Goal: Task Accomplishment & Management: Use online tool/utility

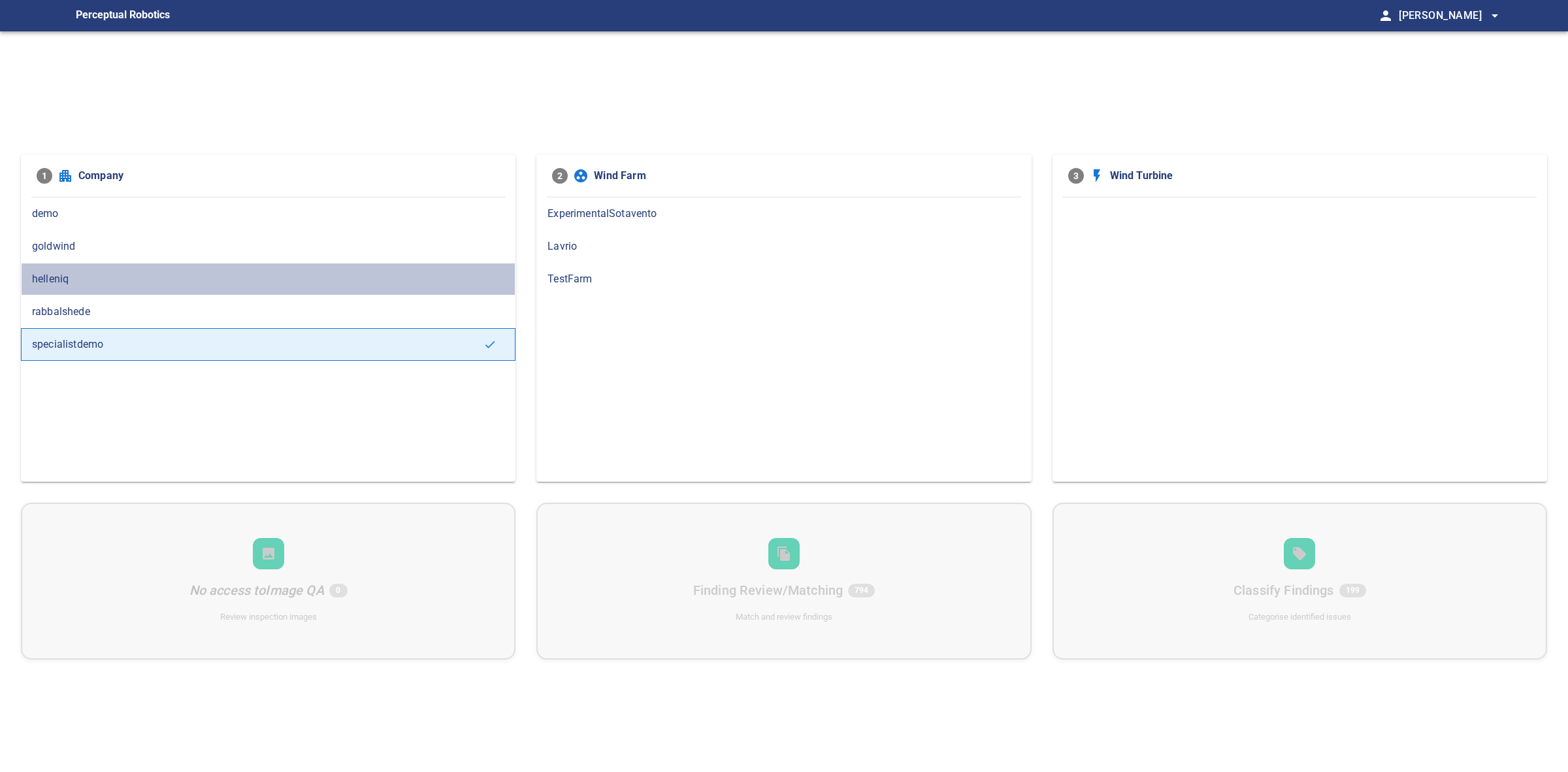
click at [255, 272] on span "helleniq" at bounding box center [268, 279] width 473 height 15
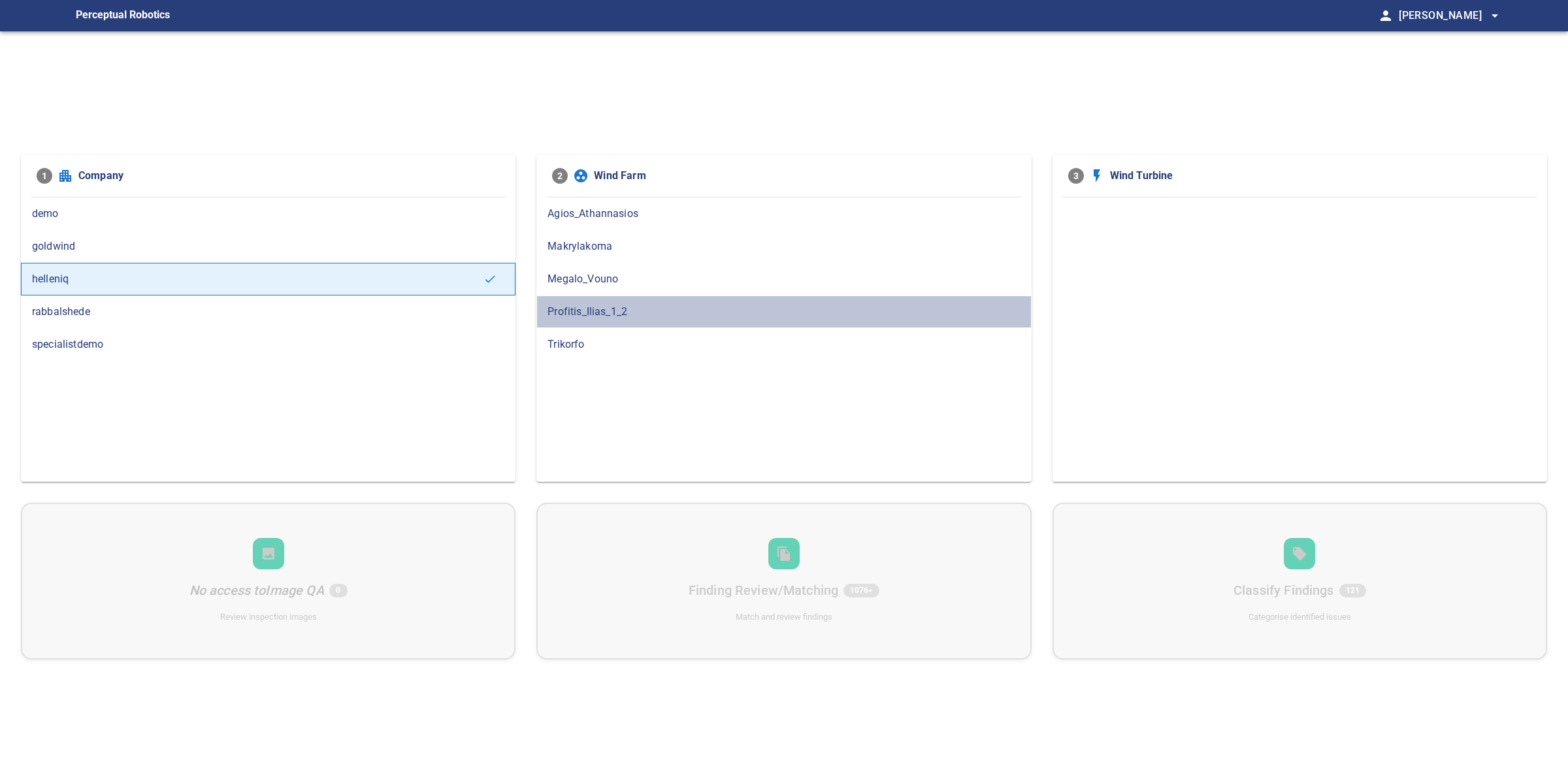
click at [544, 296] on div "Profitis_Ilias_1_2" at bounding box center [783, 312] width 495 height 33
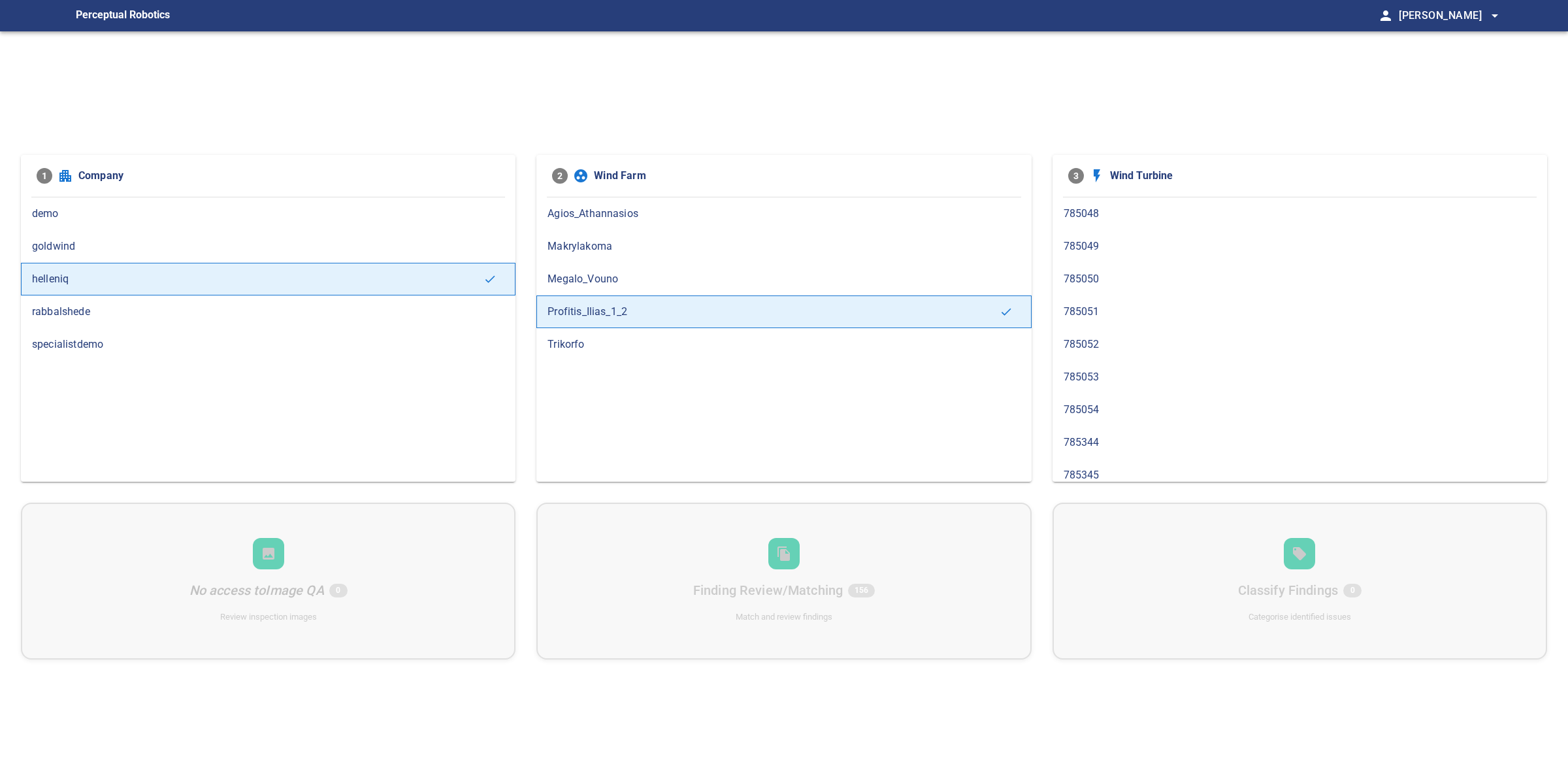
click at [760, 242] on span "Makrylakoma" at bounding box center [784, 246] width 473 height 15
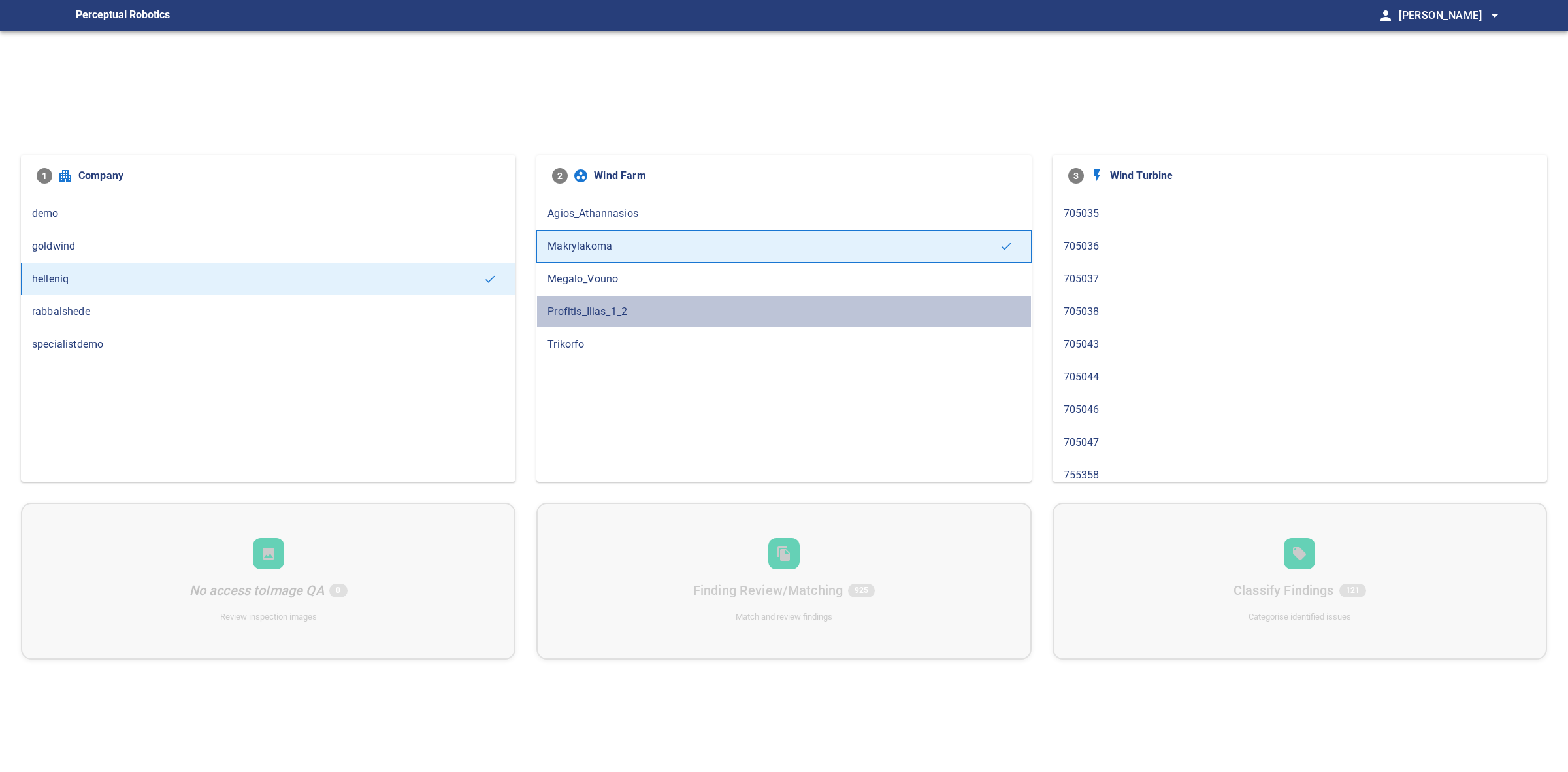
click at [743, 301] on div "Profitis_Ilias_1_2" at bounding box center [783, 312] width 495 height 33
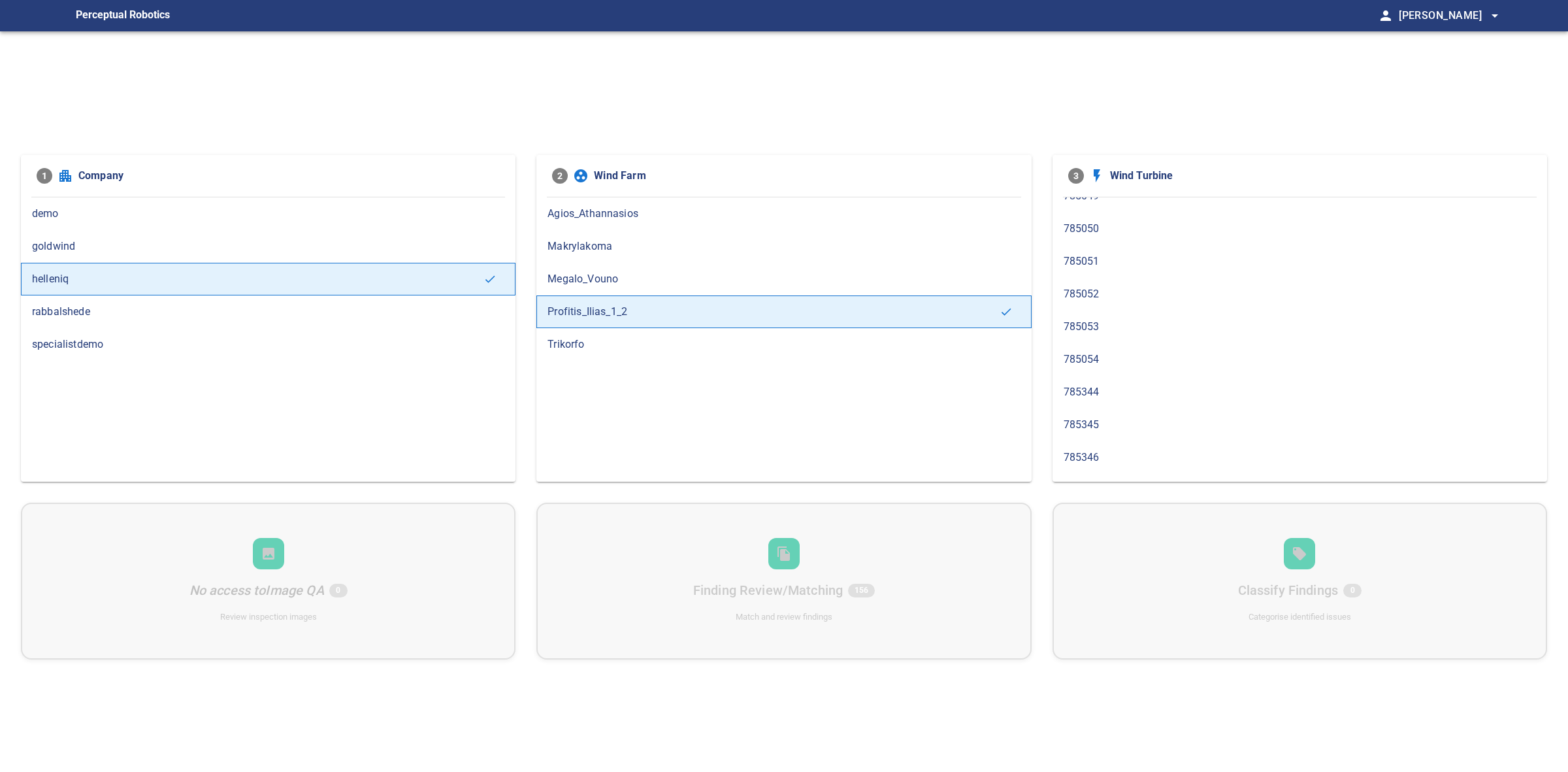
scroll to position [79, 0]
click at [1102, 471] on span "785347" at bounding box center [1300, 465] width 473 height 15
click at [1081, 446] on span "785344" at bounding box center [1300, 442] width 473 height 15
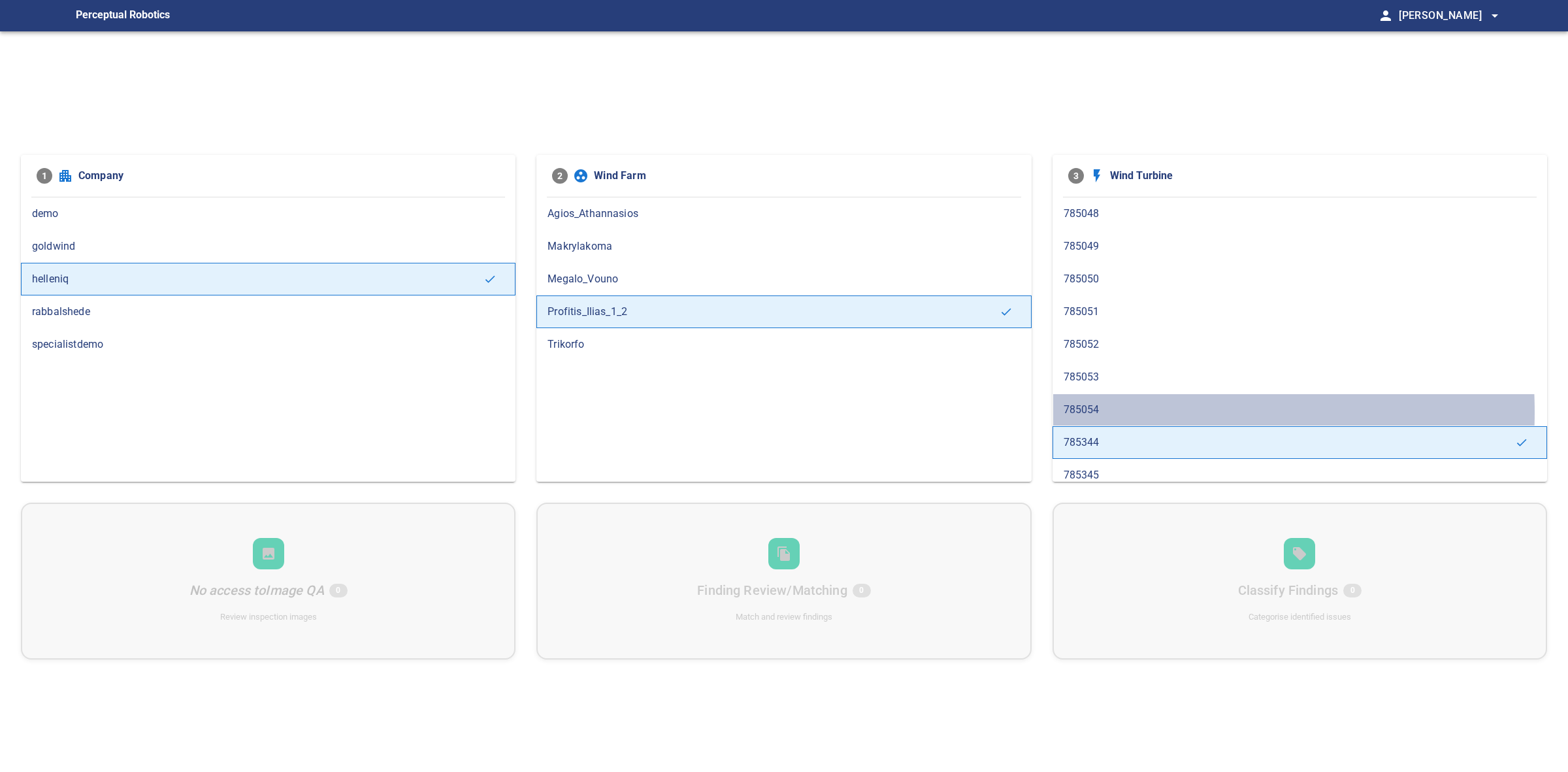
click at [1083, 414] on span "785054" at bounding box center [1300, 410] width 473 height 15
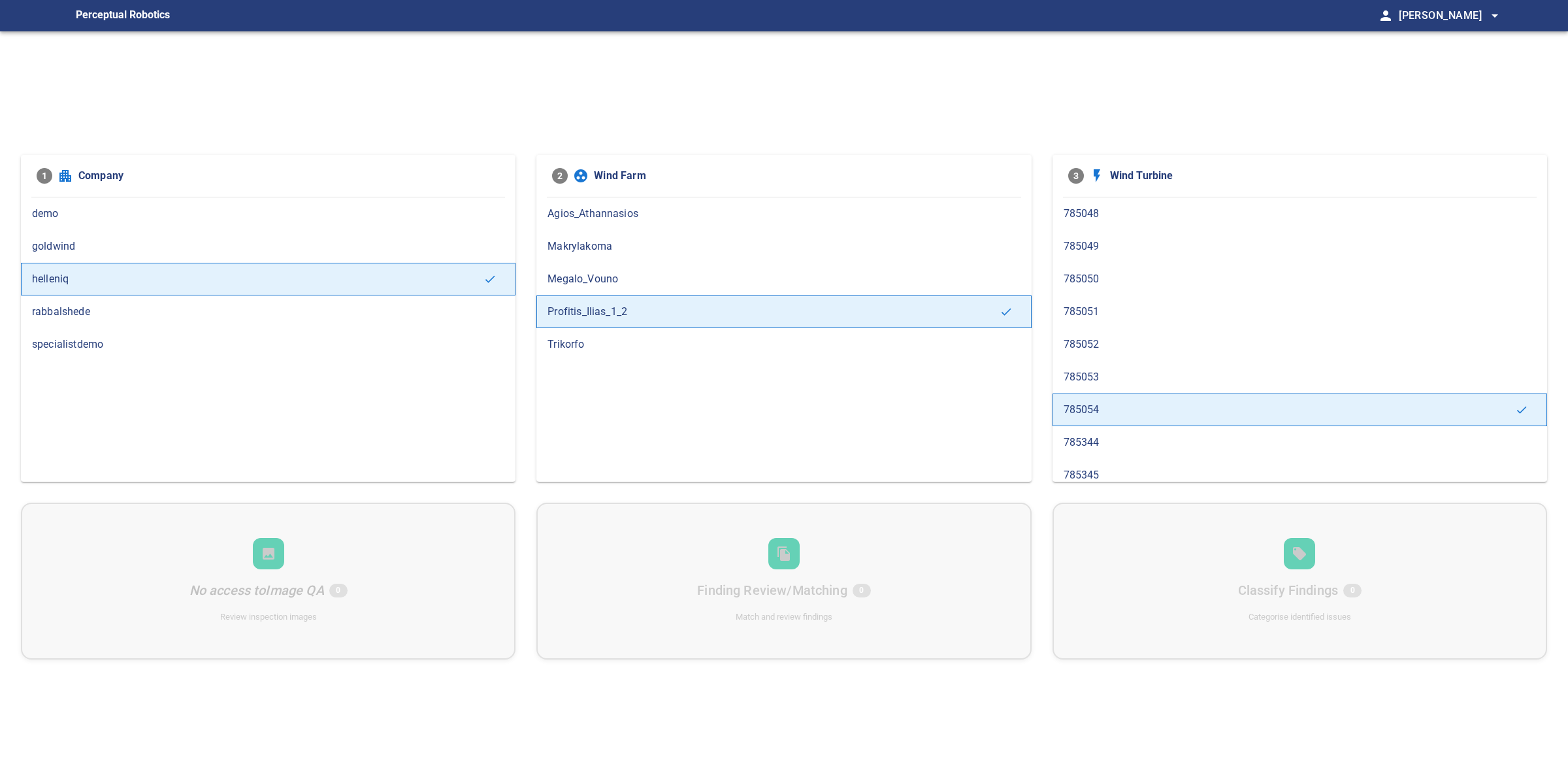
click at [1084, 375] on span "785053" at bounding box center [1300, 376] width 473 height 15
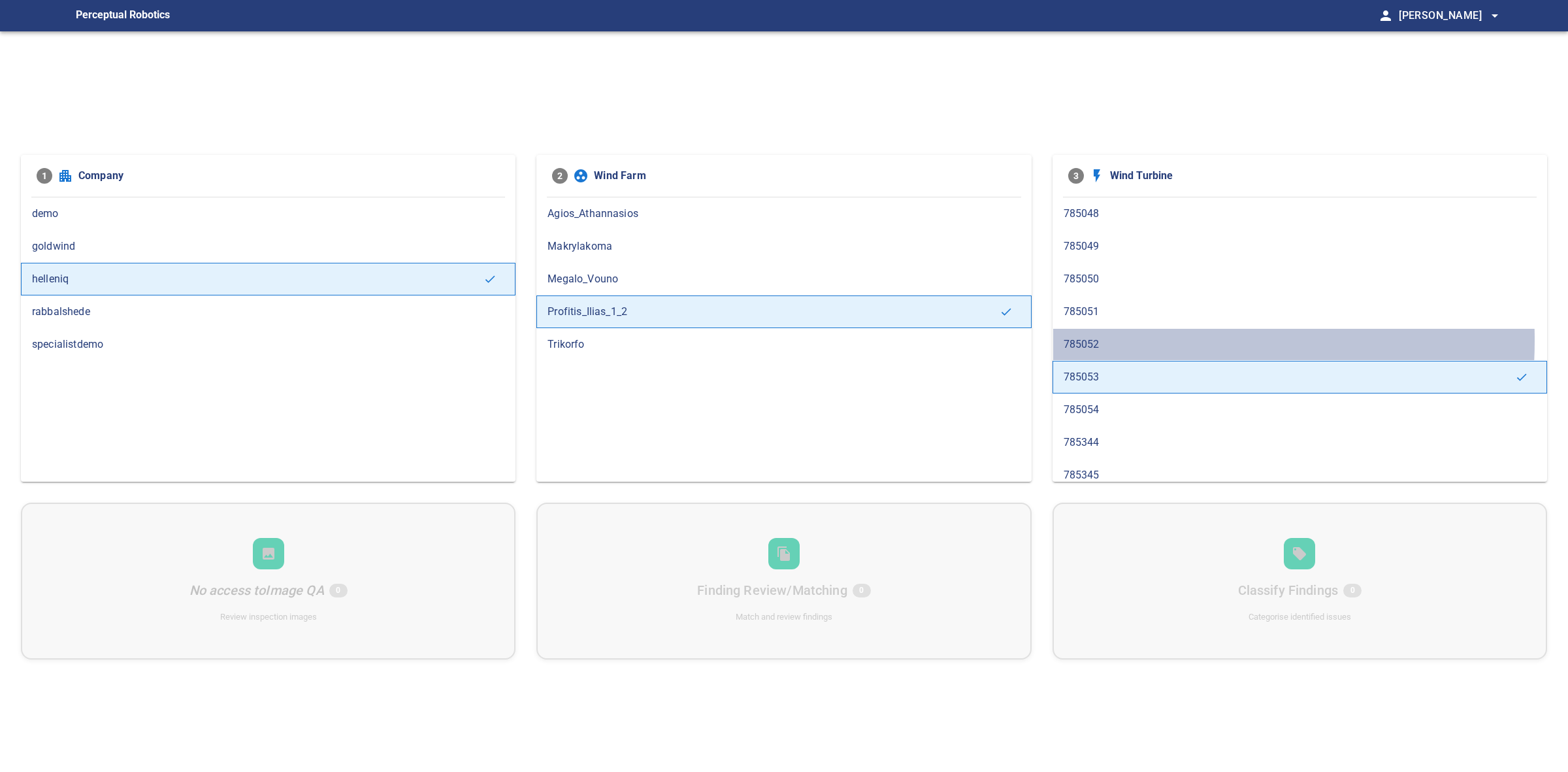
click at [1084, 341] on span "785052" at bounding box center [1300, 344] width 473 height 15
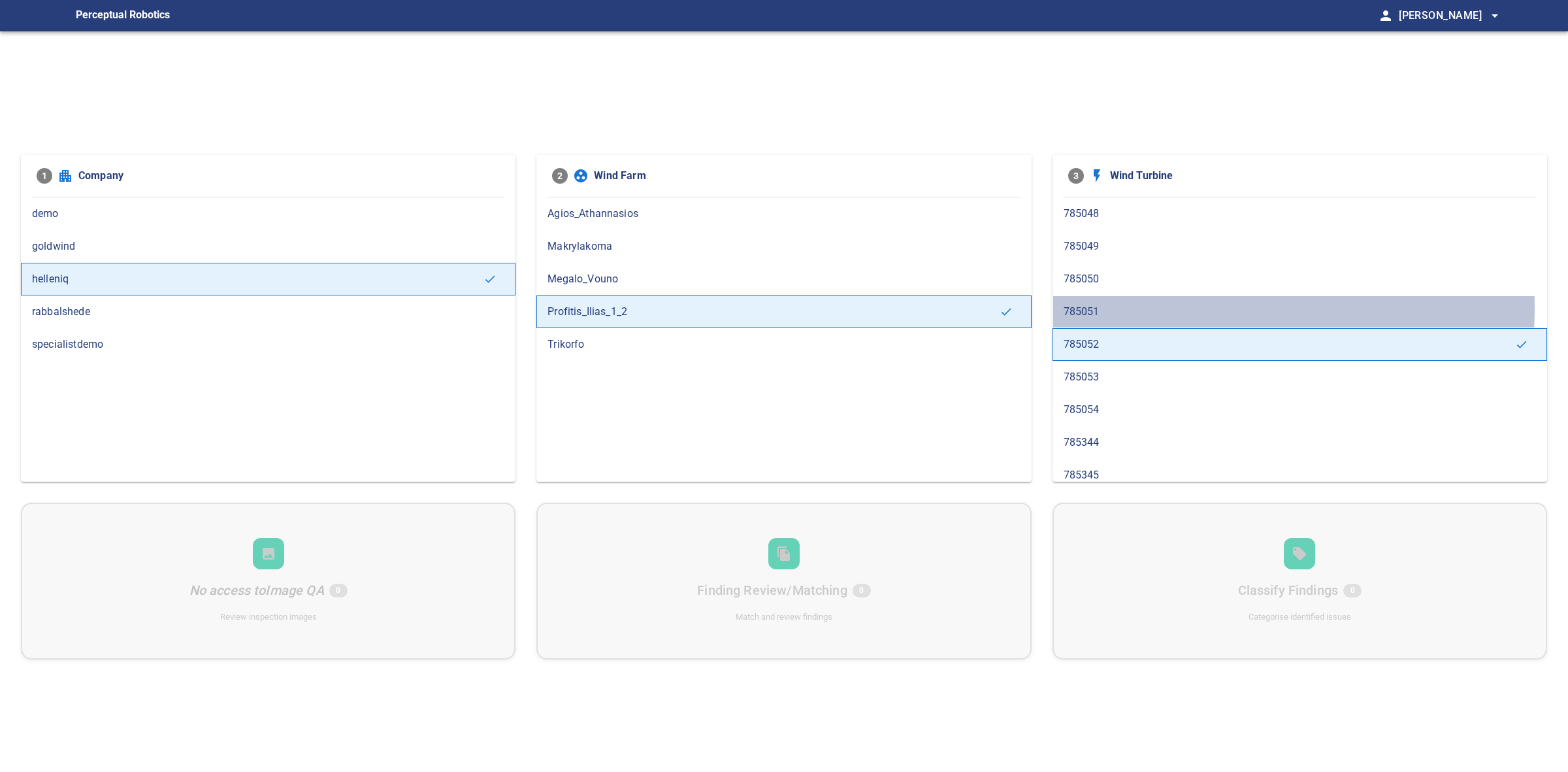
click at [1088, 308] on span "785051" at bounding box center [1300, 311] width 473 height 15
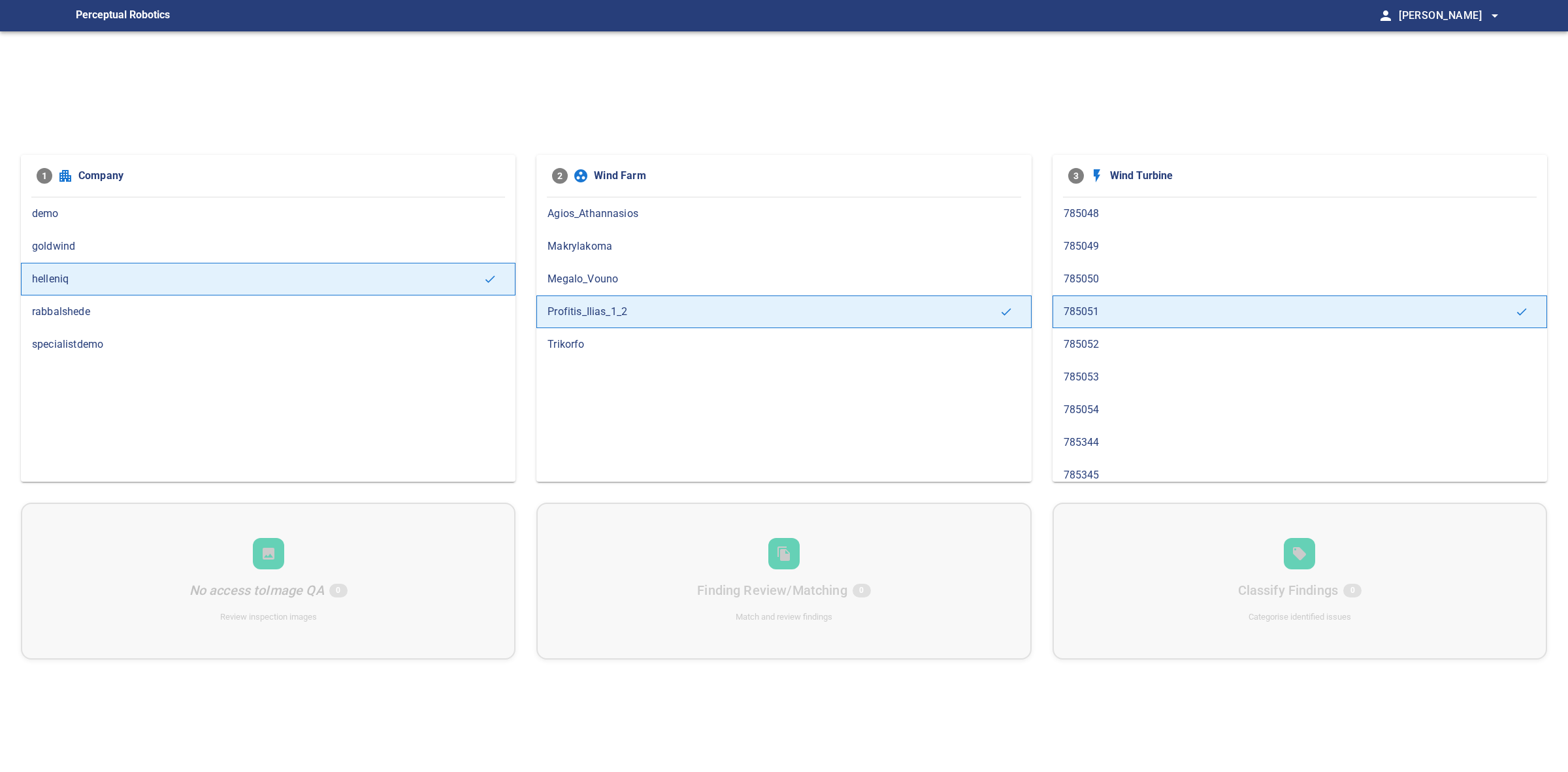
click at [1085, 272] on span "785050" at bounding box center [1300, 279] width 473 height 15
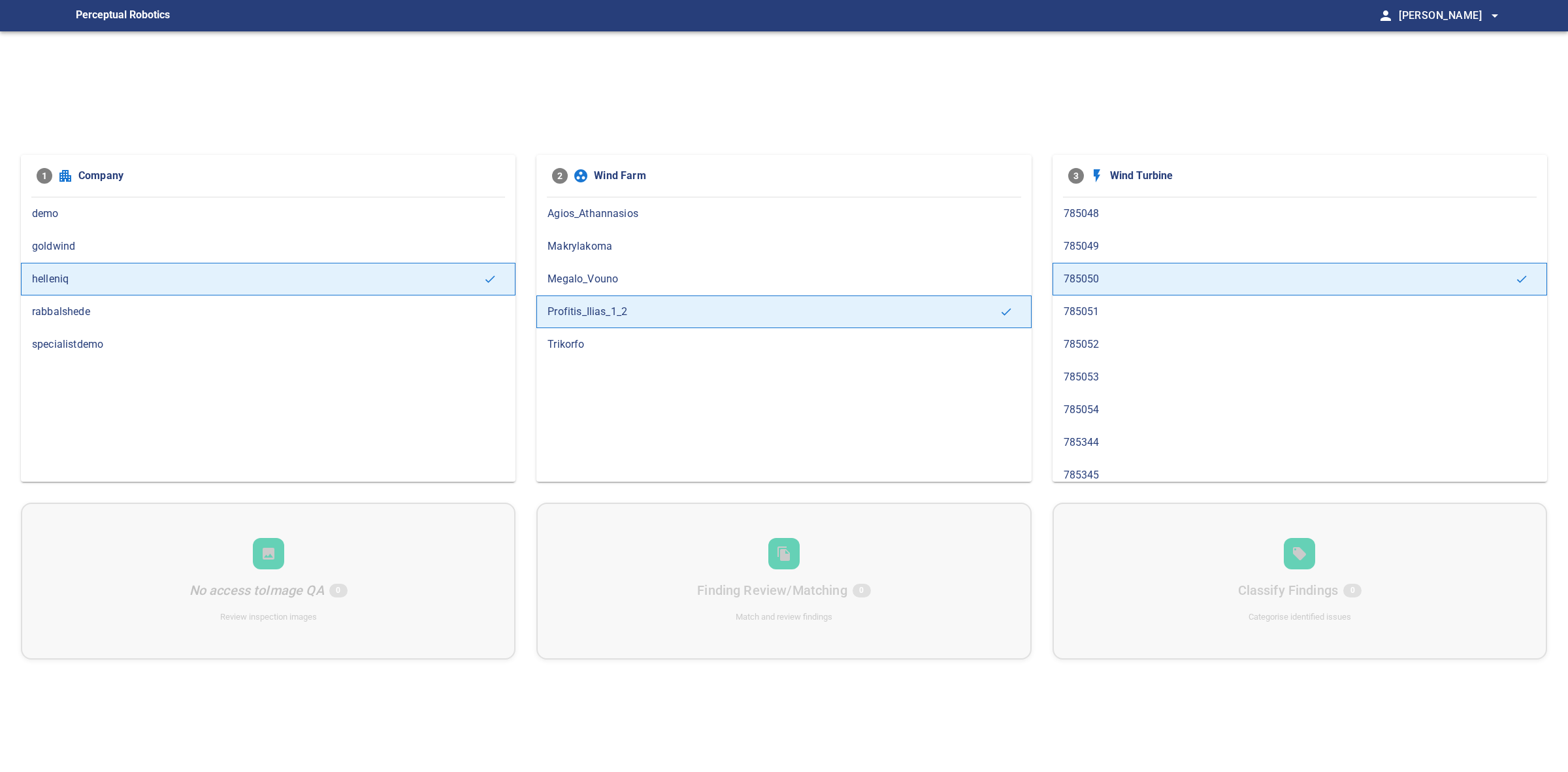
click at [1087, 249] on span "785049" at bounding box center [1300, 246] width 473 height 15
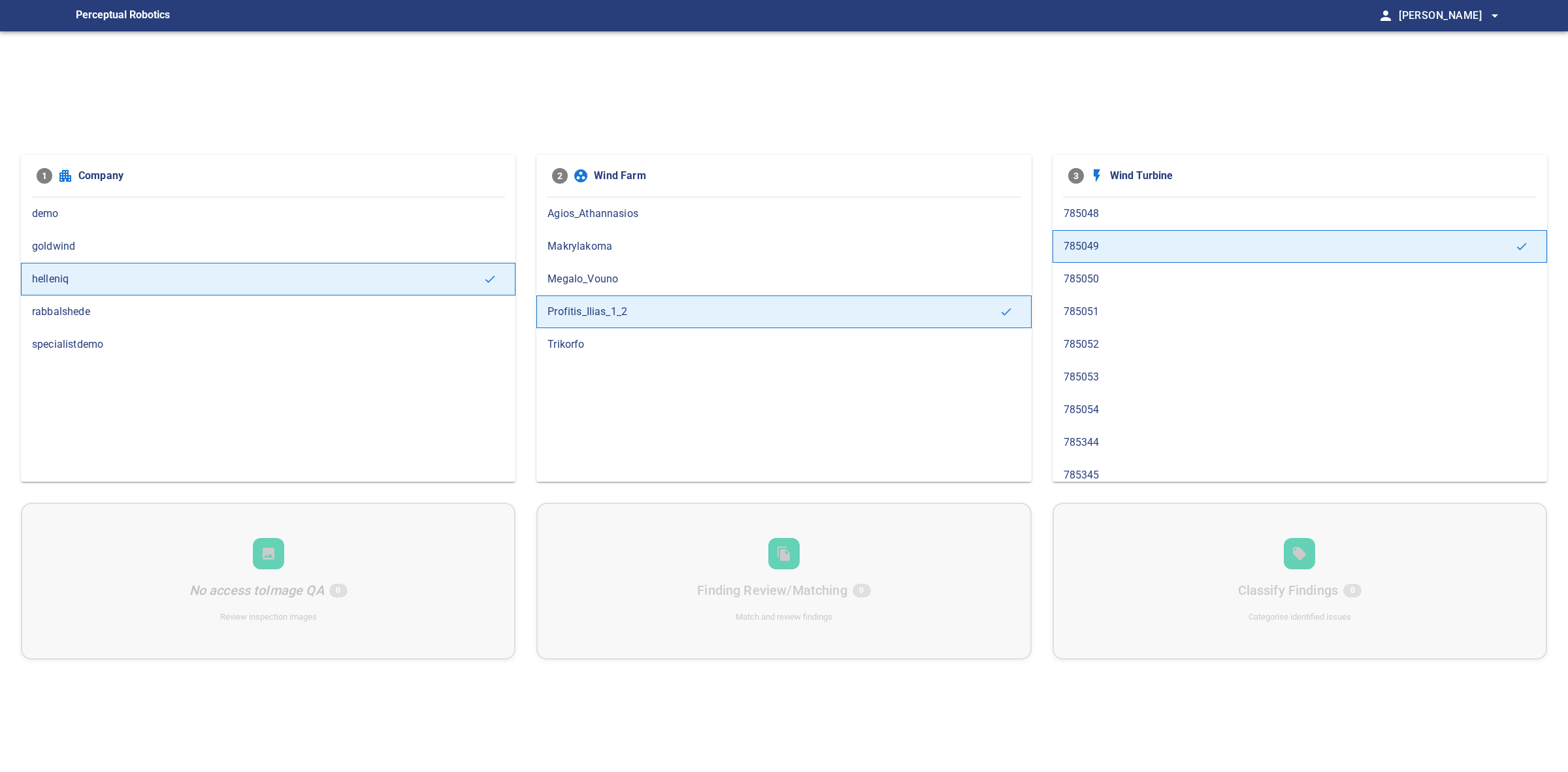
click at [1087, 215] on span "785048" at bounding box center [1300, 213] width 473 height 15
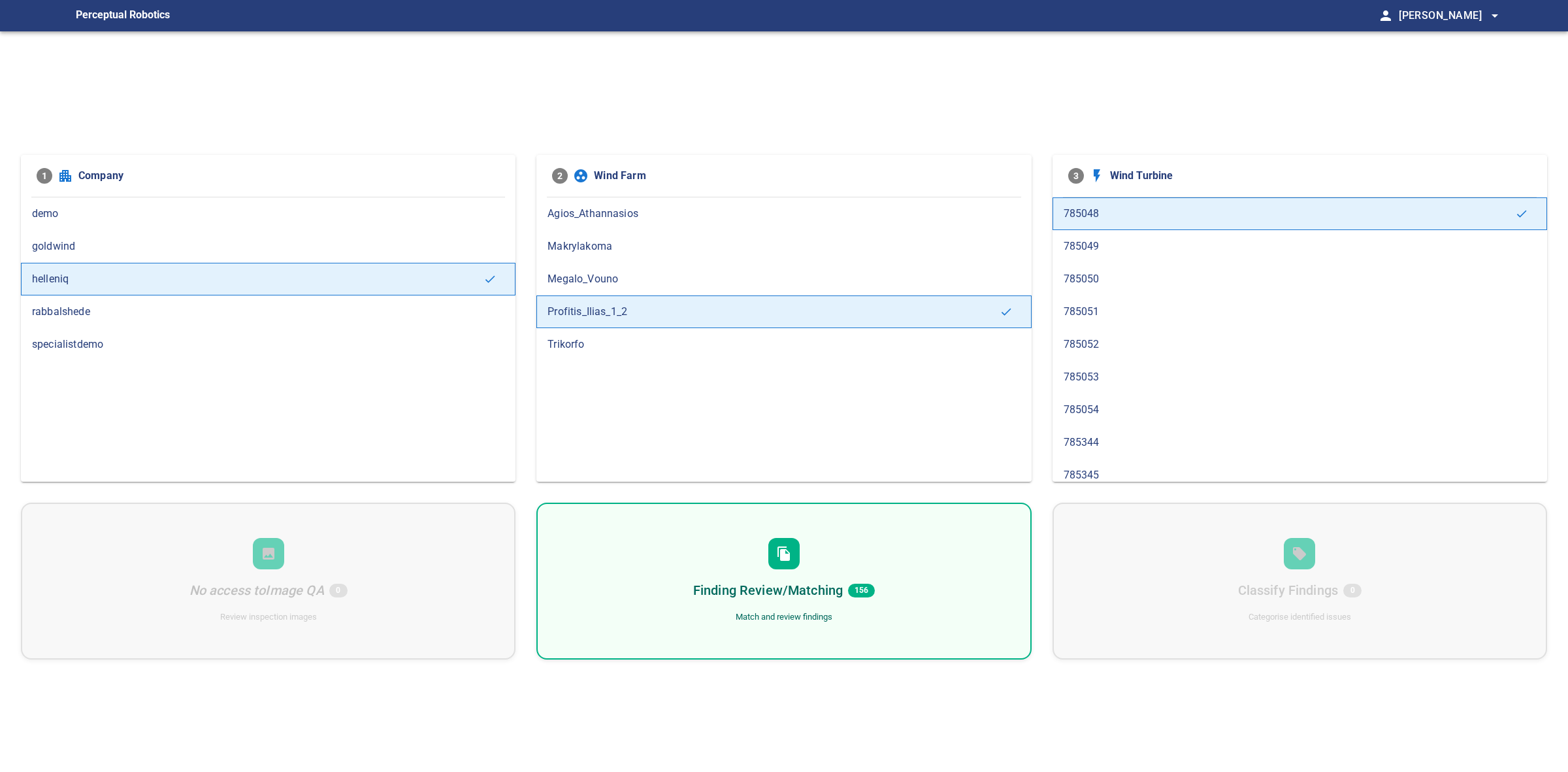
click at [988, 501] on div "1 Company demo goldwind helleniq rabbalshede specialistdemo 2 Wind Farm Agios_A…" at bounding box center [784, 418] width 1568 height 772
click at [961, 585] on div "Finding Review/Matching 156 Match and review findings" at bounding box center [783, 581] width 495 height 157
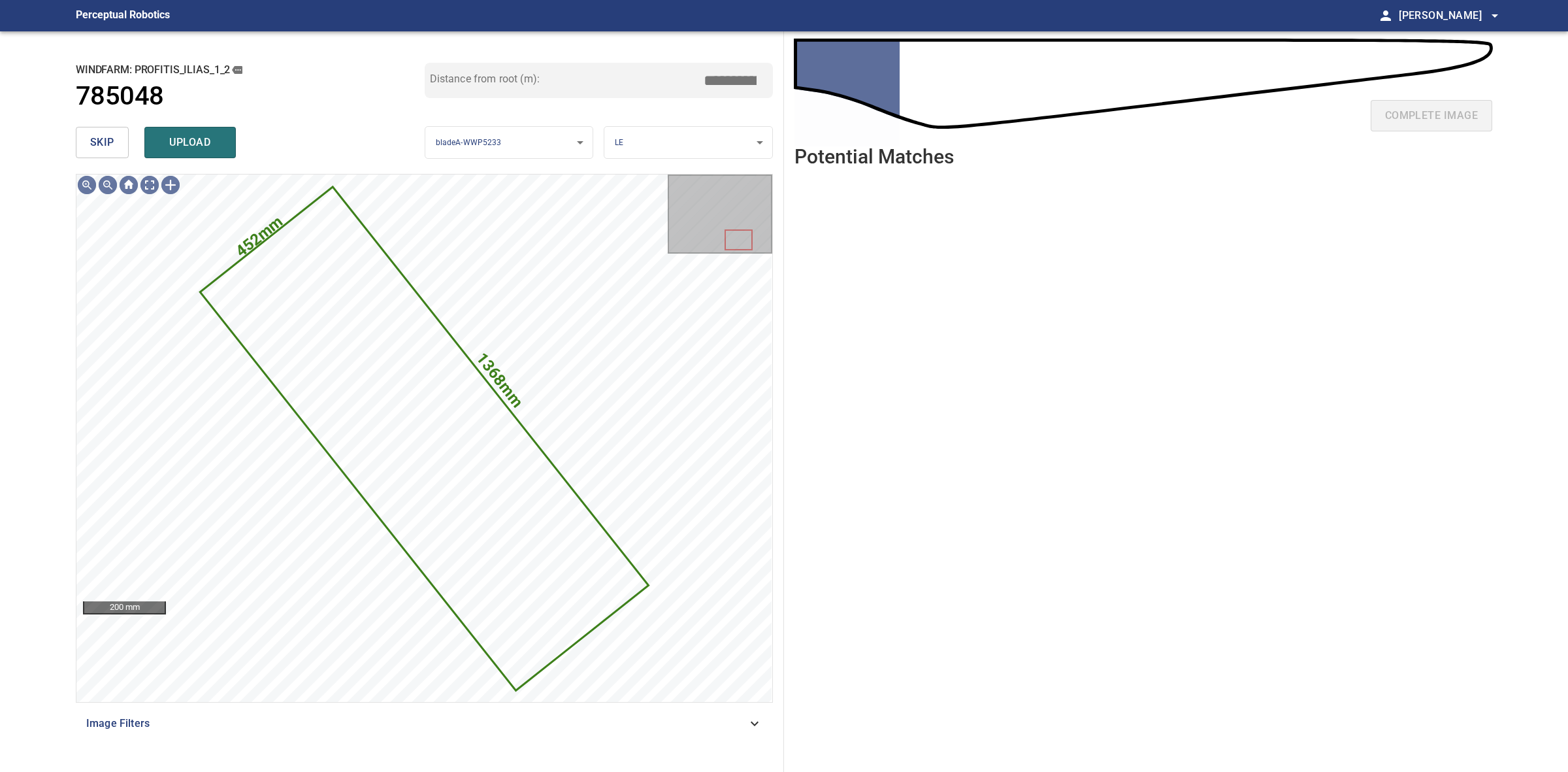
click at [90, 145] on button "skip" at bounding box center [102, 142] width 53 height 32
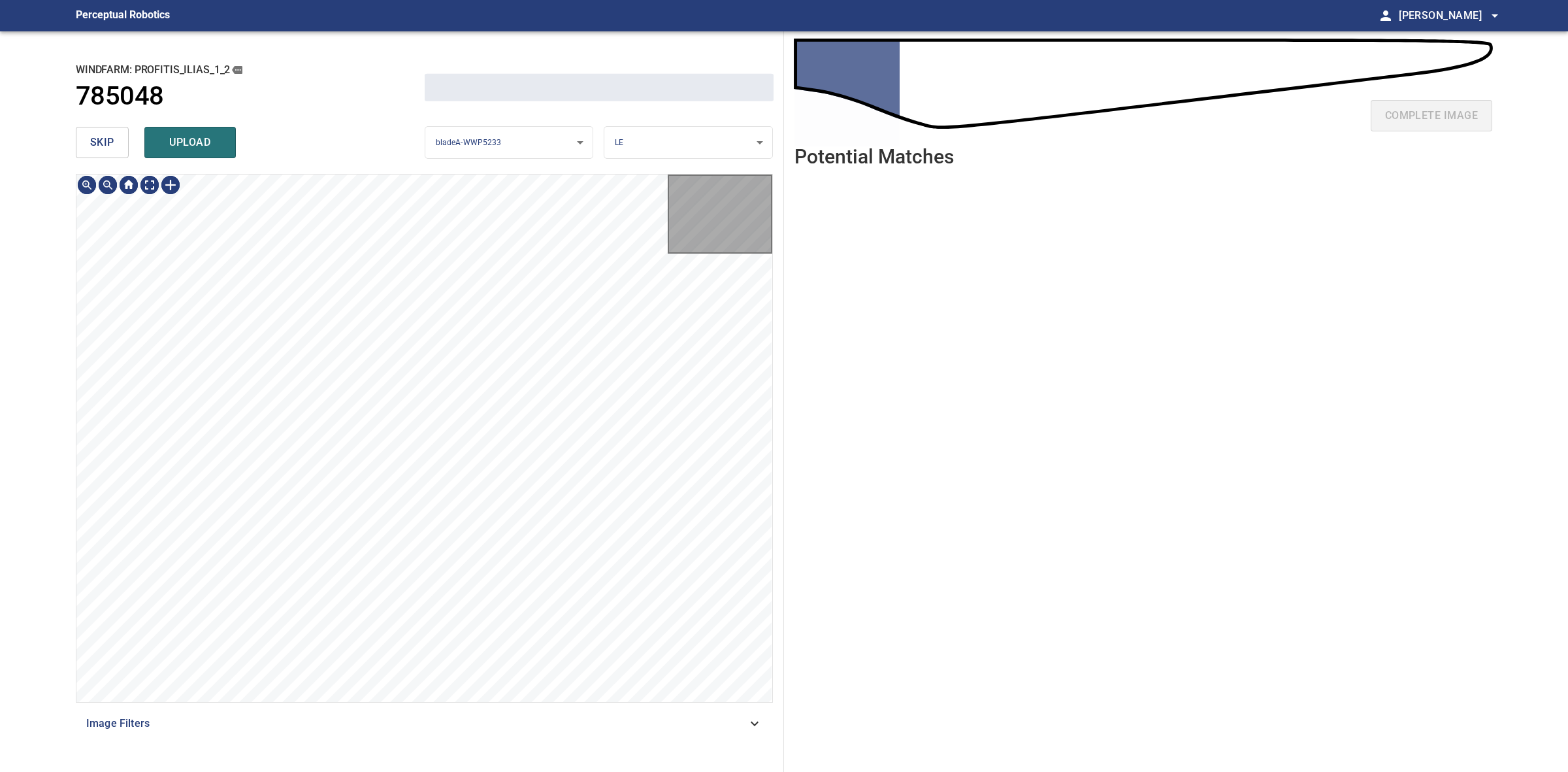
click at [93, 142] on span "skip" at bounding box center [102, 142] width 24 height 19
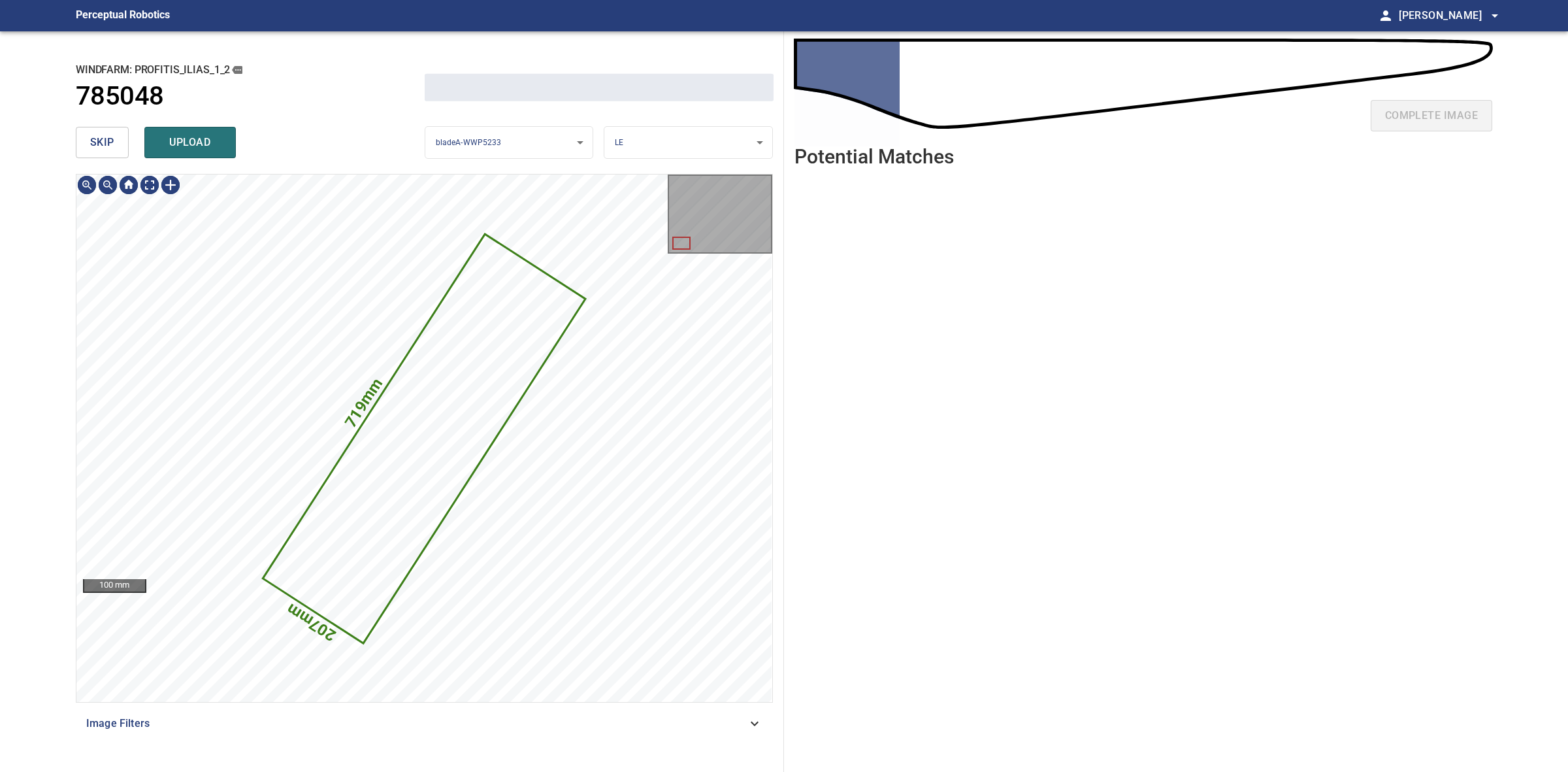
click at [93, 142] on span "skip" at bounding box center [102, 142] width 24 height 19
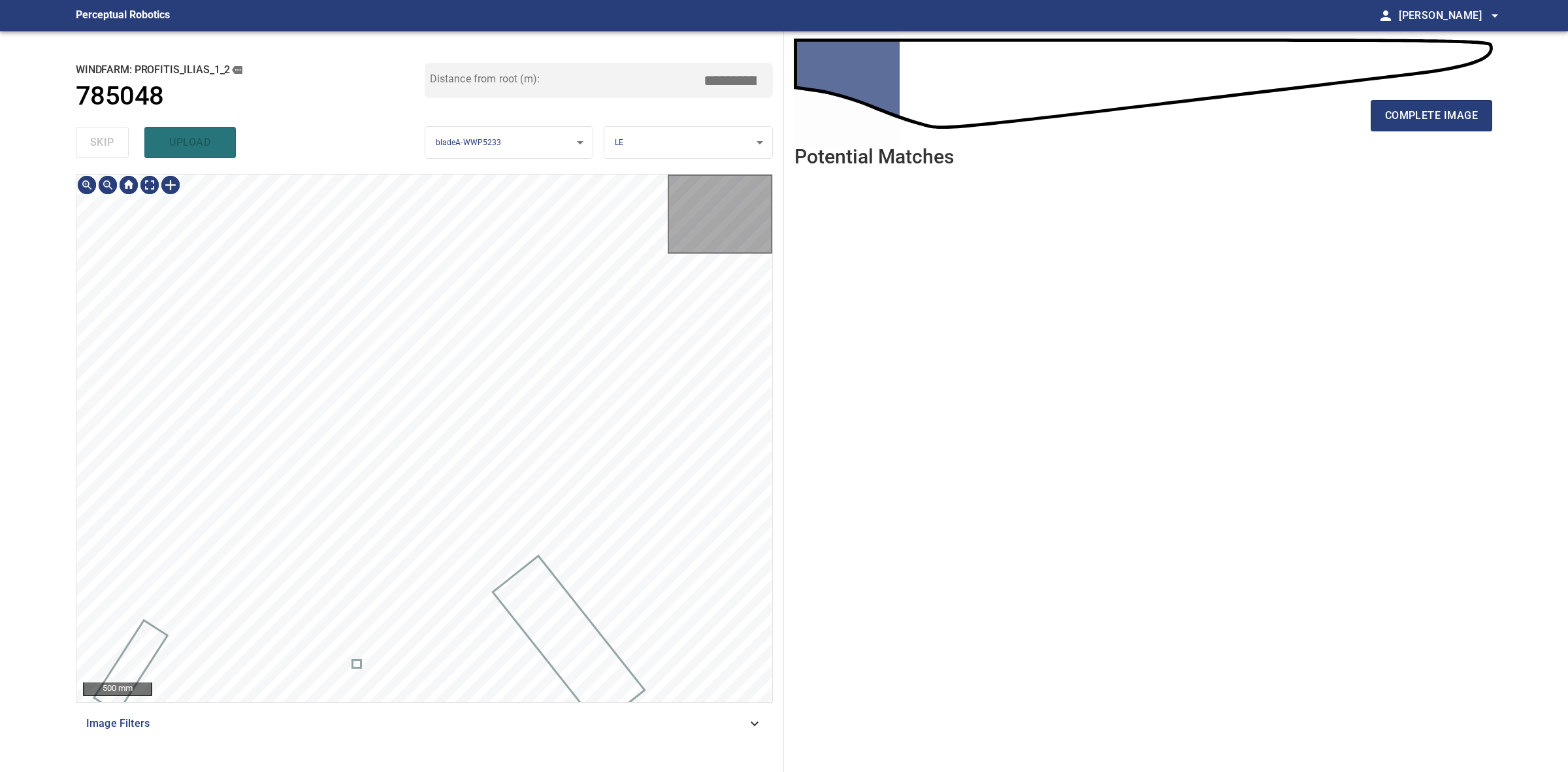
click at [93, 142] on div "skip upload" at bounding box center [249, 142] width 349 height 41
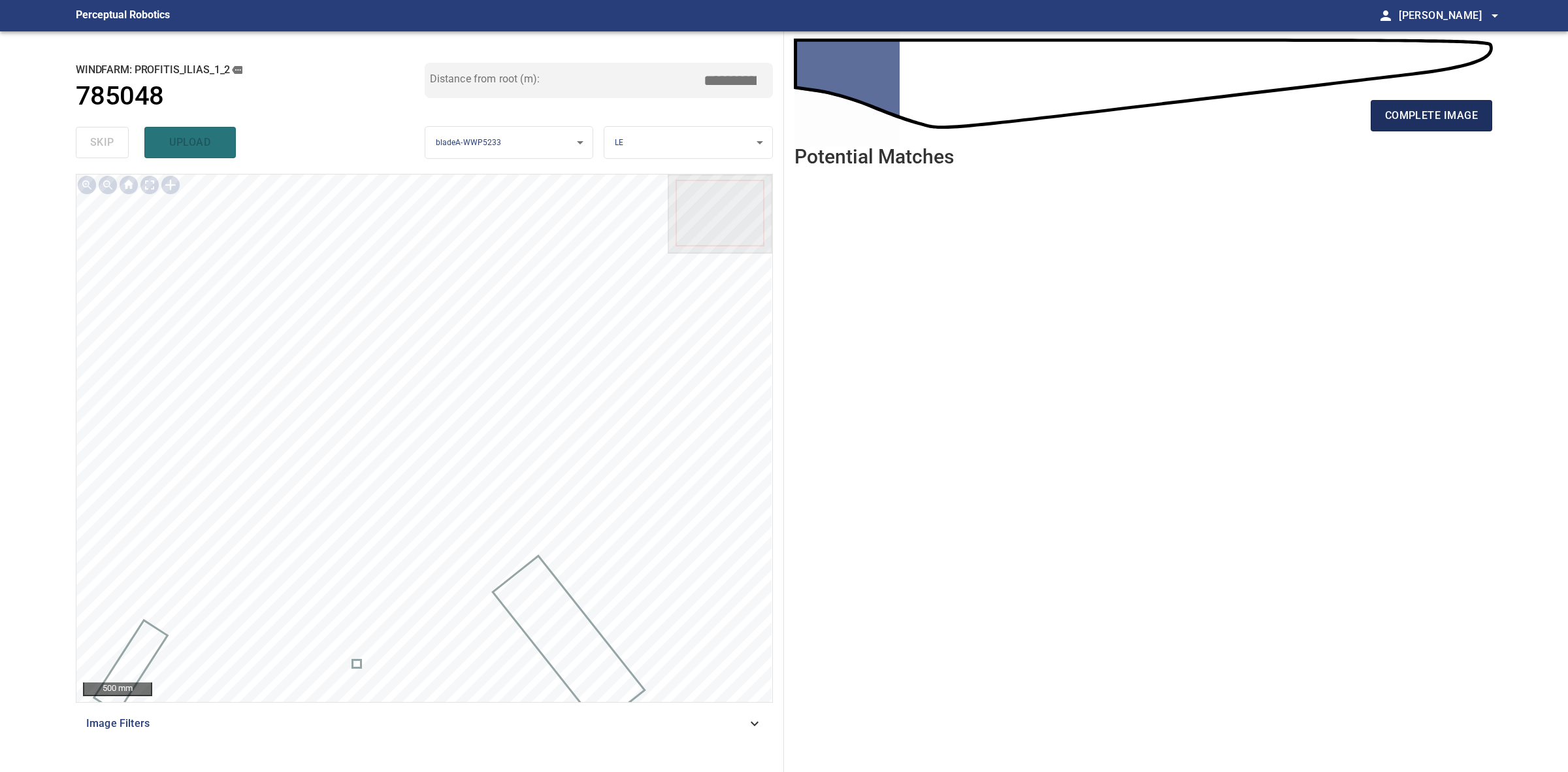
click at [1420, 102] on button "complete image" at bounding box center [1432, 115] width 122 height 32
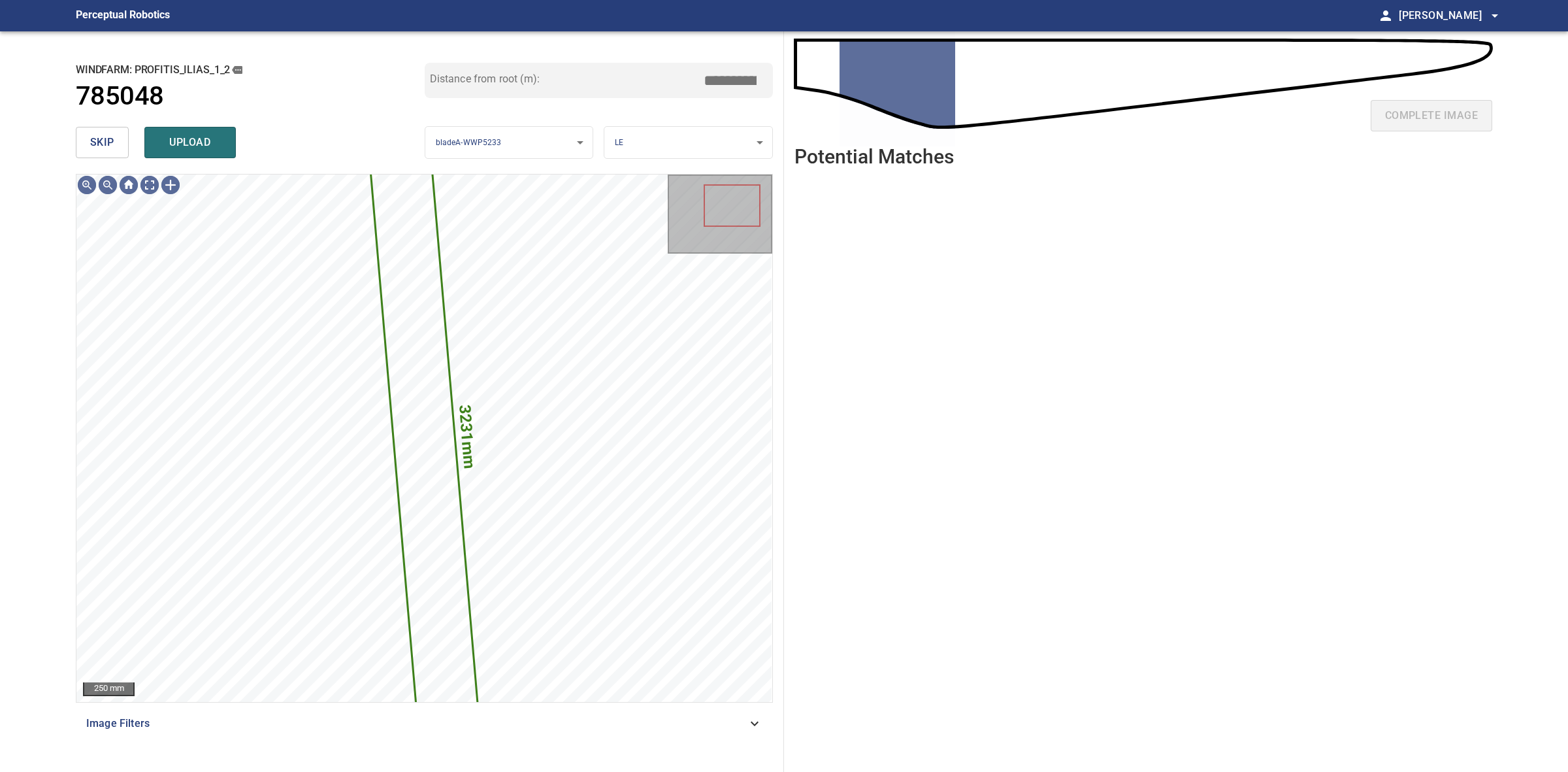
click at [102, 147] on span "skip" at bounding box center [102, 142] width 24 height 19
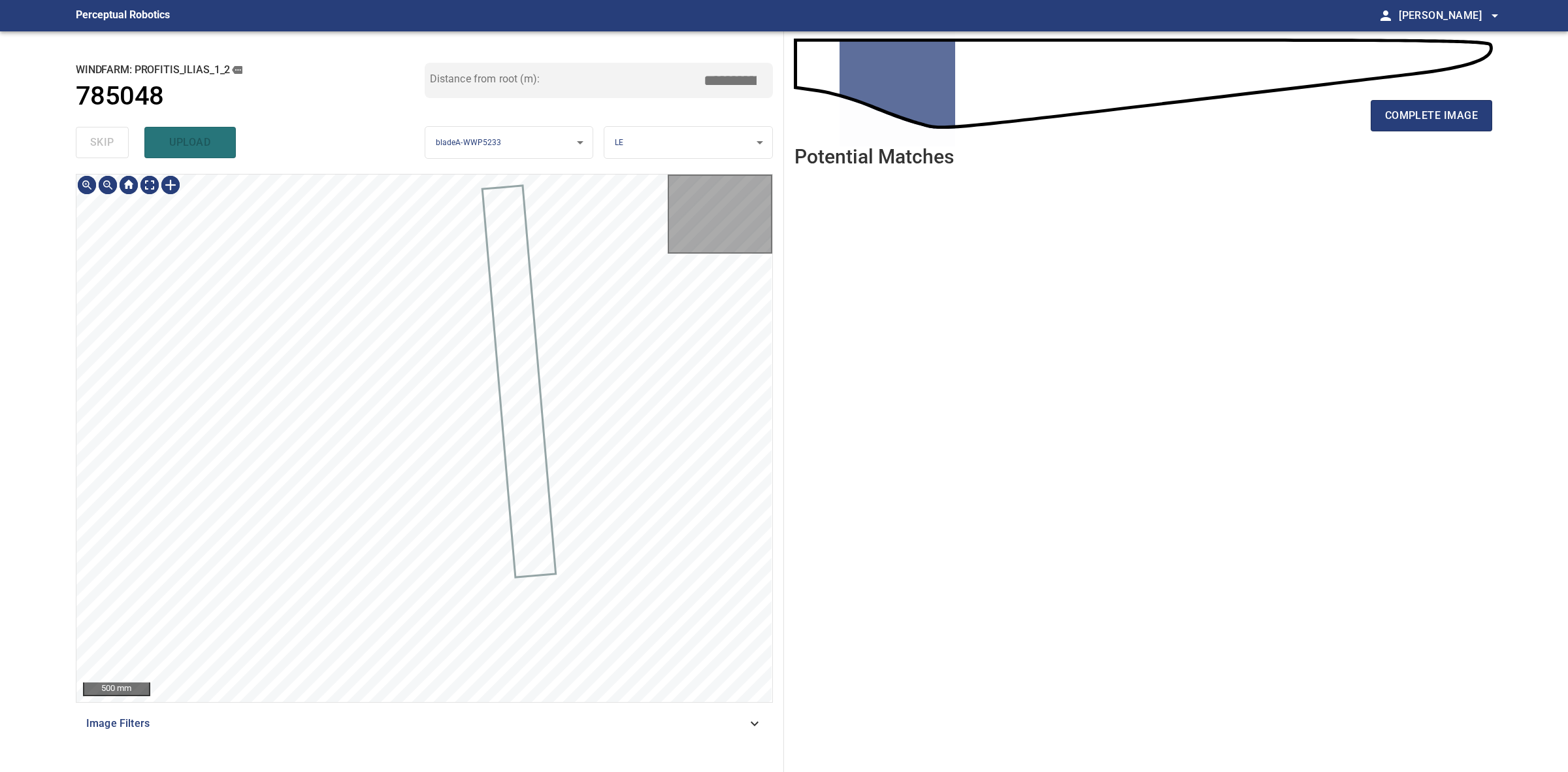
click at [102, 147] on div "skip upload" at bounding box center [249, 142] width 349 height 41
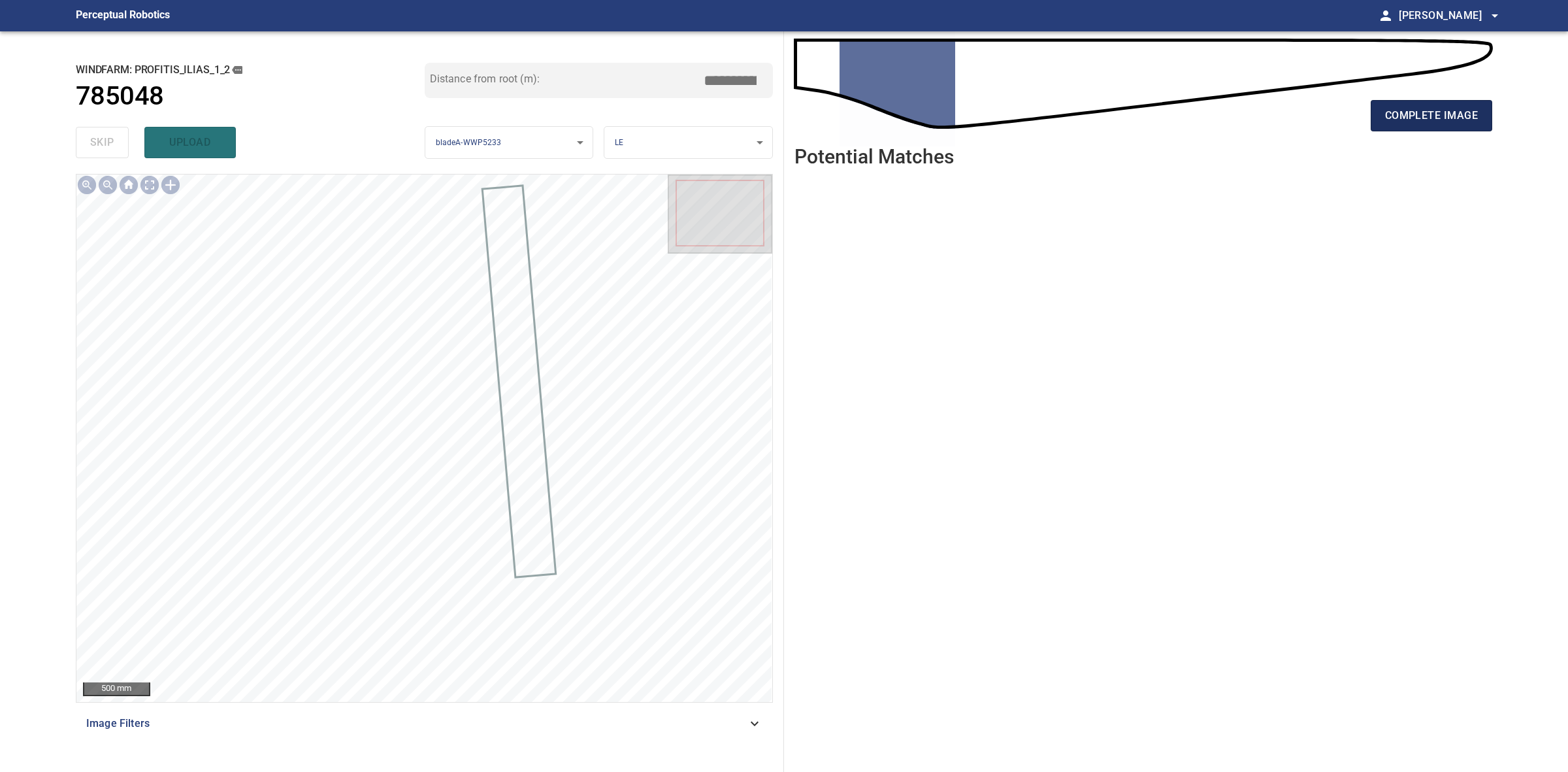
click at [1419, 124] on span "complete image" at bounding box center [1432, 115] width 93 height 19
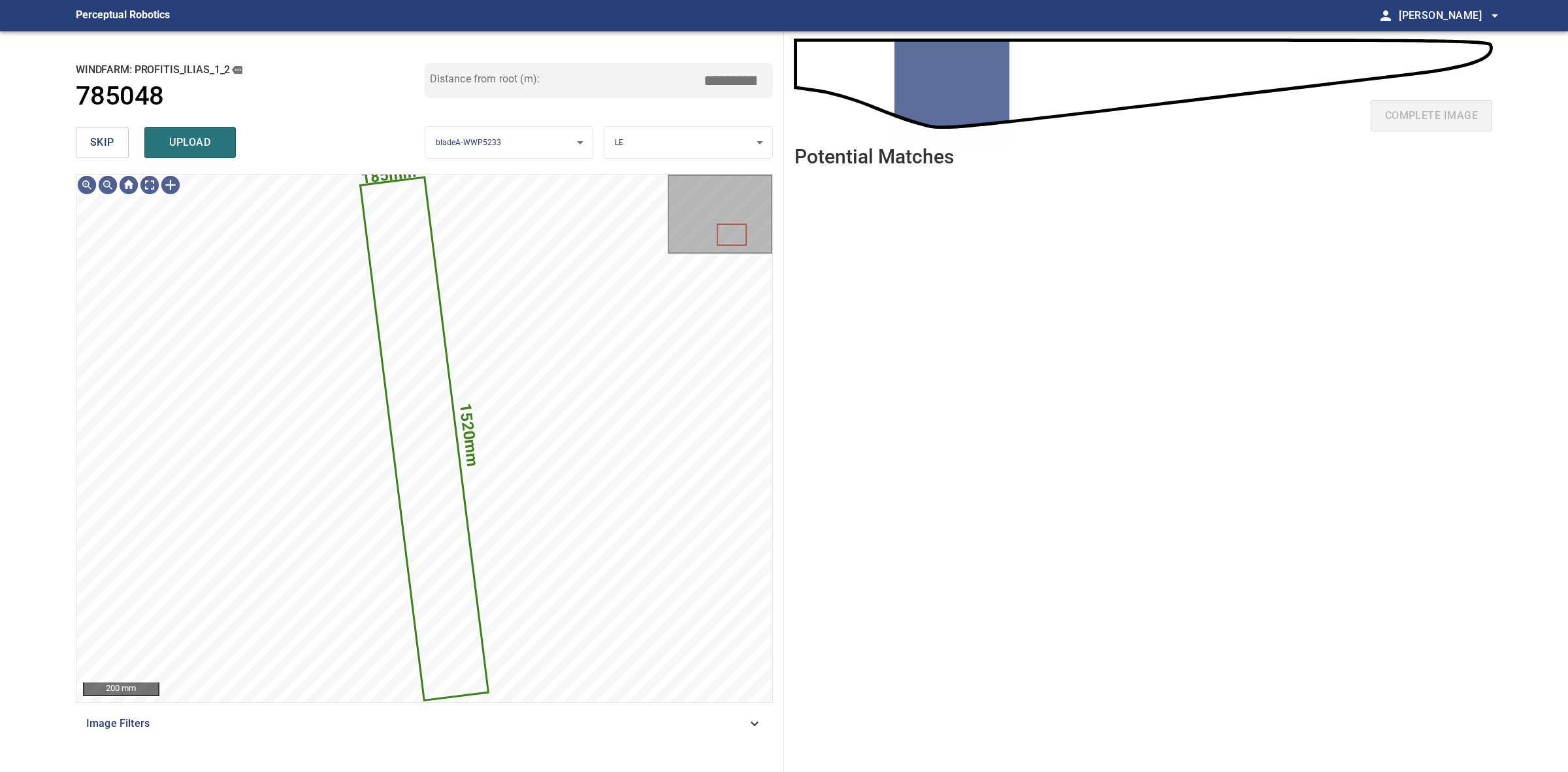
click at [119, 150] on button "skip" at bounding box center [102, 142] width 53 height 32
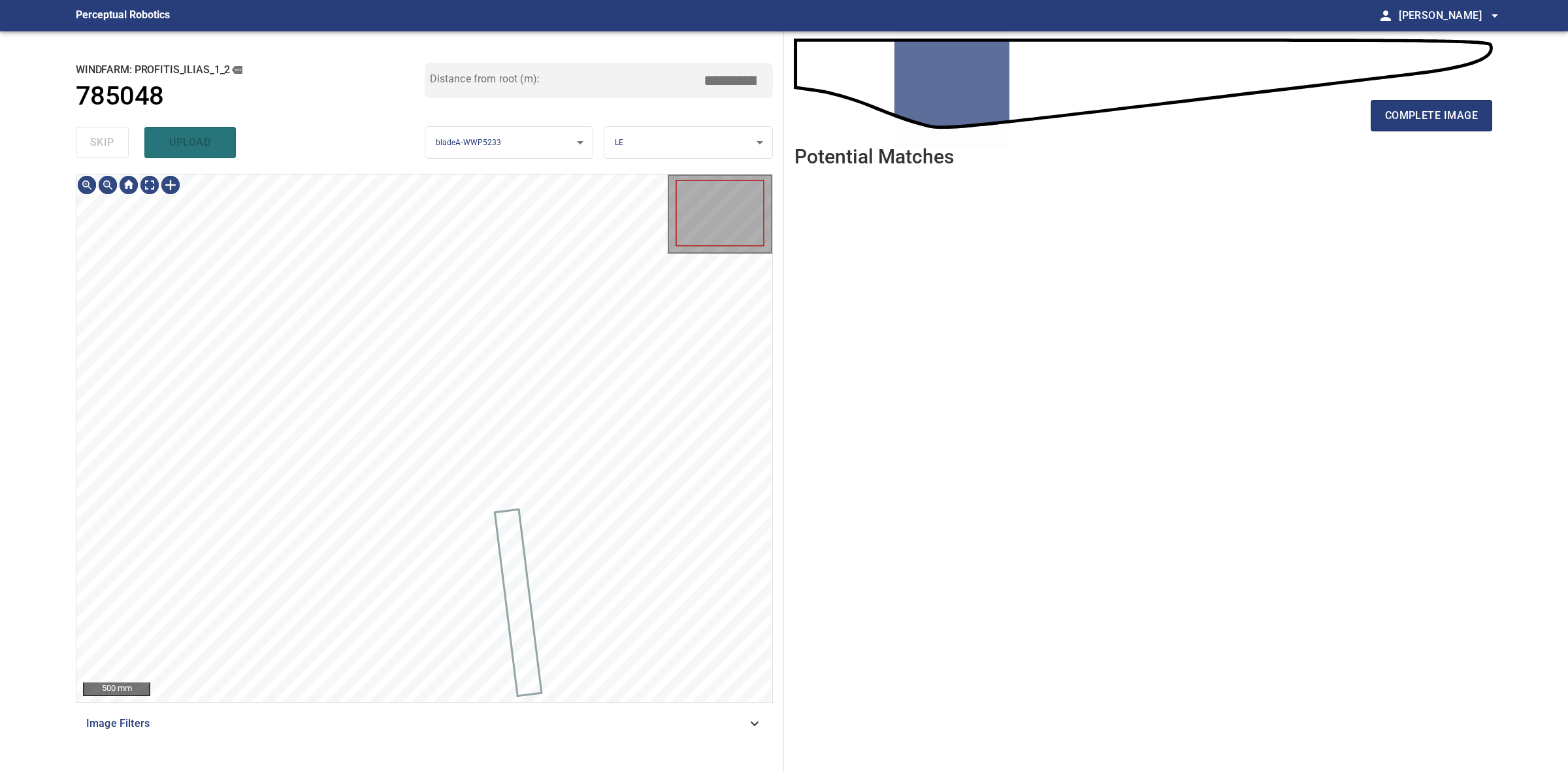
click at [119, 150] on div "skip upload" at bounding box center [249, 142] width 349 height 41
click at [119, 149] on div "skip upload" at bounding box center [249, 142] width 349 height 41
